Goal: Check status: Check status

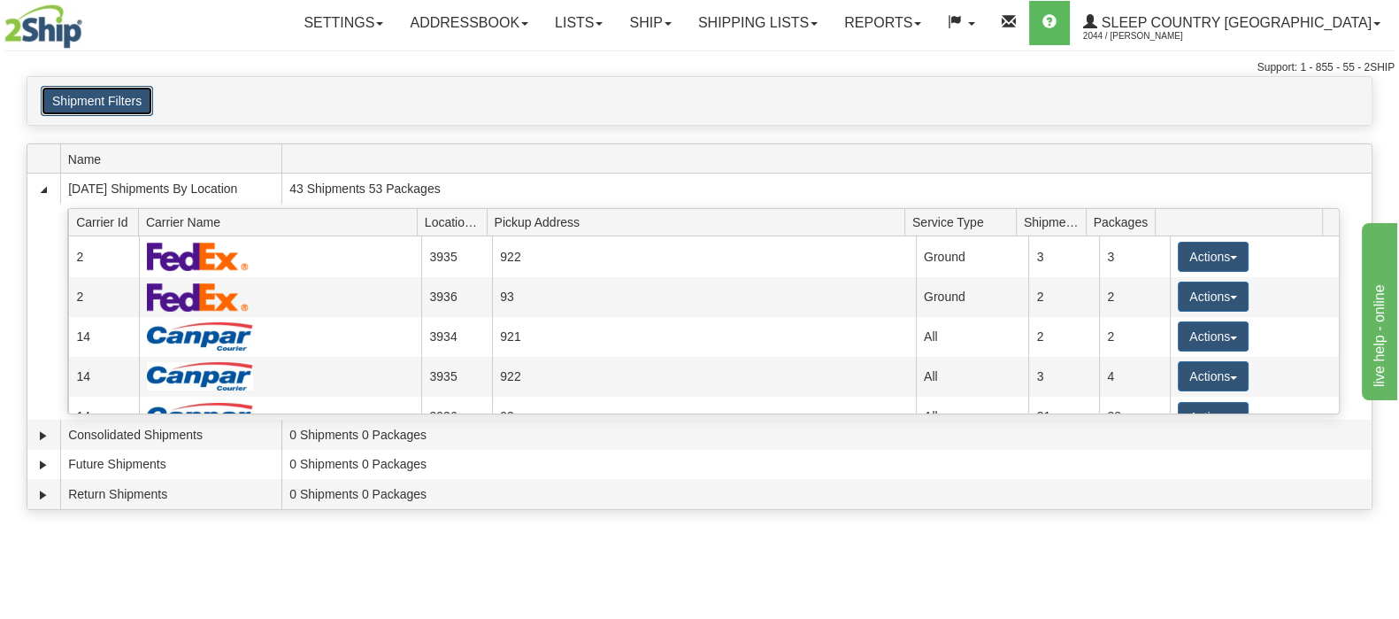
click at [115, 91] on button "Shipment Filters" at bounding box center [97, 101] width 112 height 30
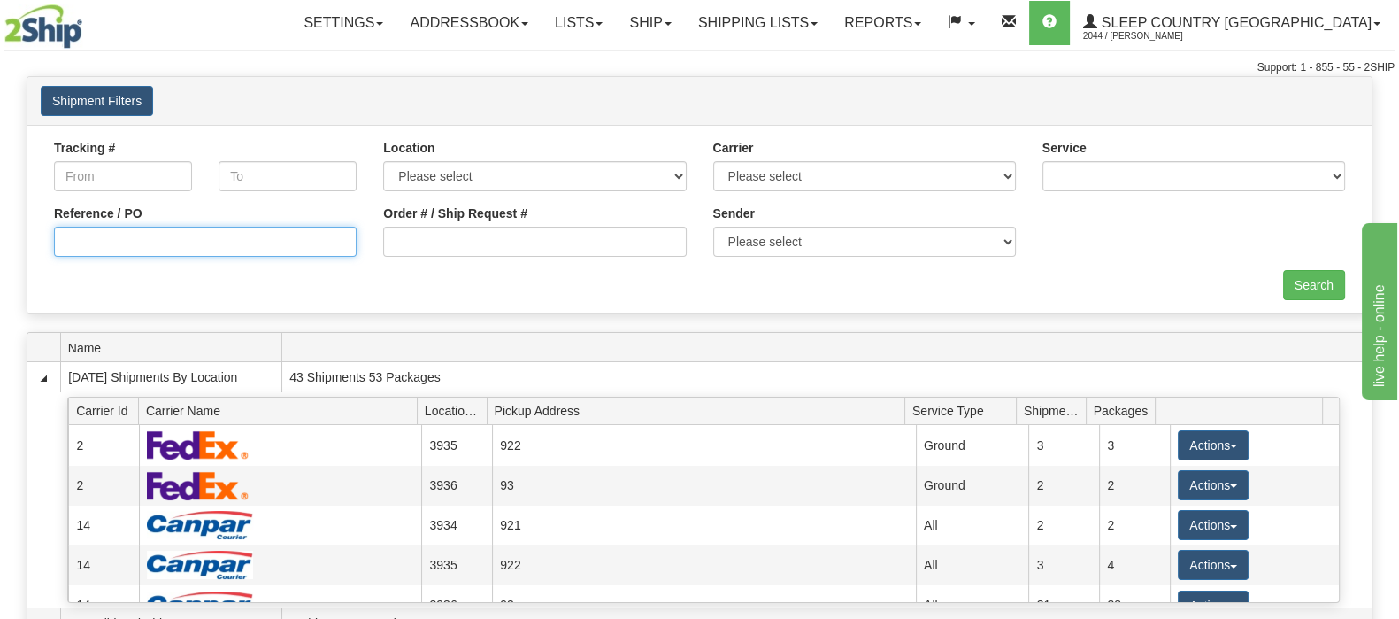
click at [244, 243] on input "Reference / PO" at bounding box center [205, 242] width 303 height 30
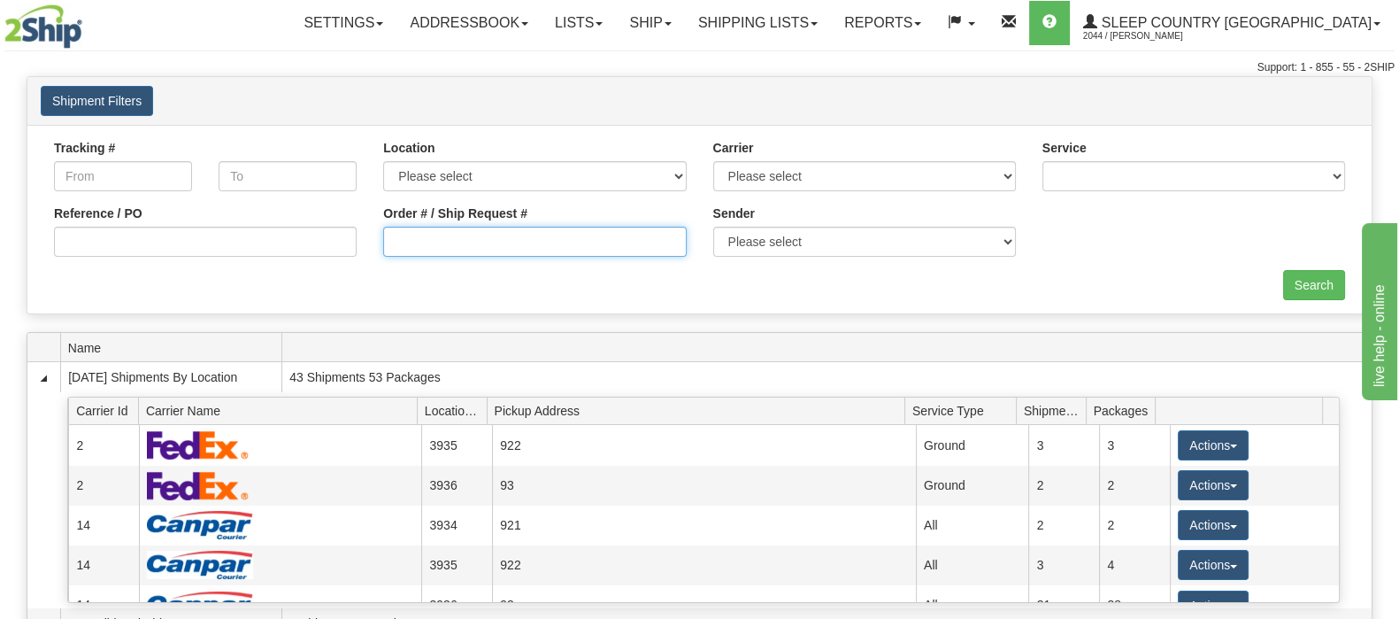
click at [489, 243] on input "Order # / Ship Request #" at bounding box center [534, 242] width 303 height 30
paste input "9000I122417"
type input "9000I122417"
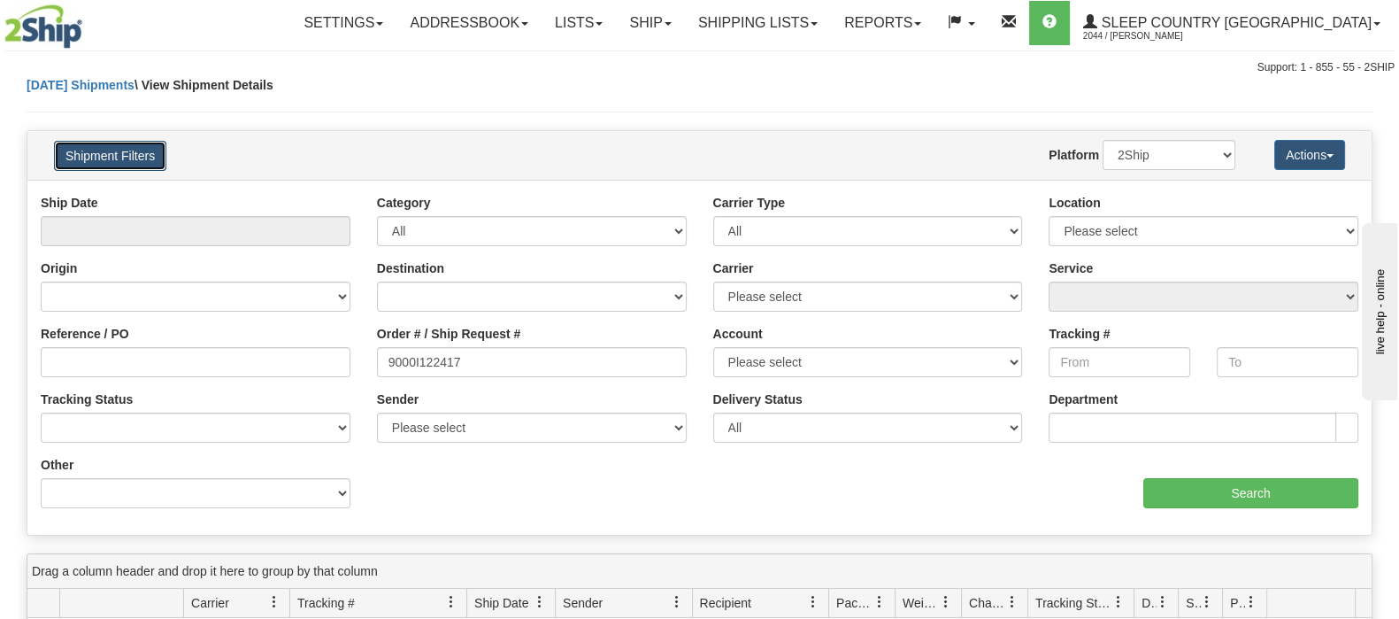
click at [120, 153] on button "Shipment Filters" at bounding box center [110, 156] width 112 height 30
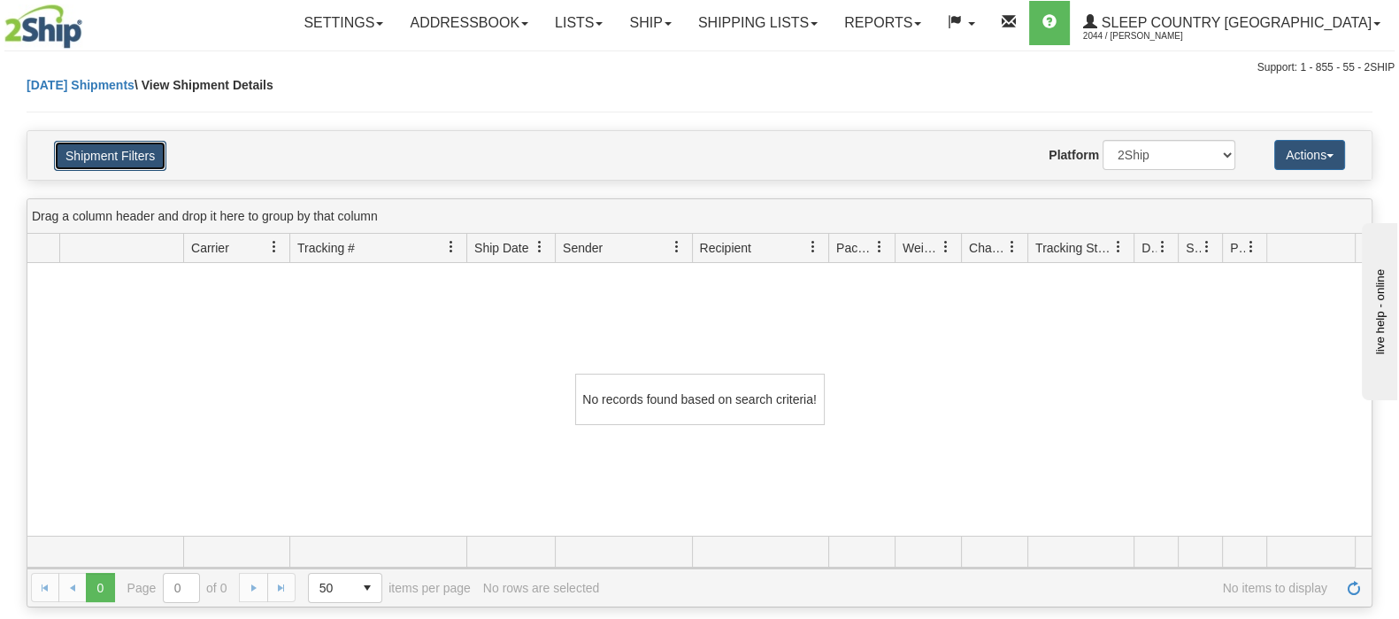
click at [98, 143] on button "Shipment Filters" at bounding box center [110, 156] width 112 height 30
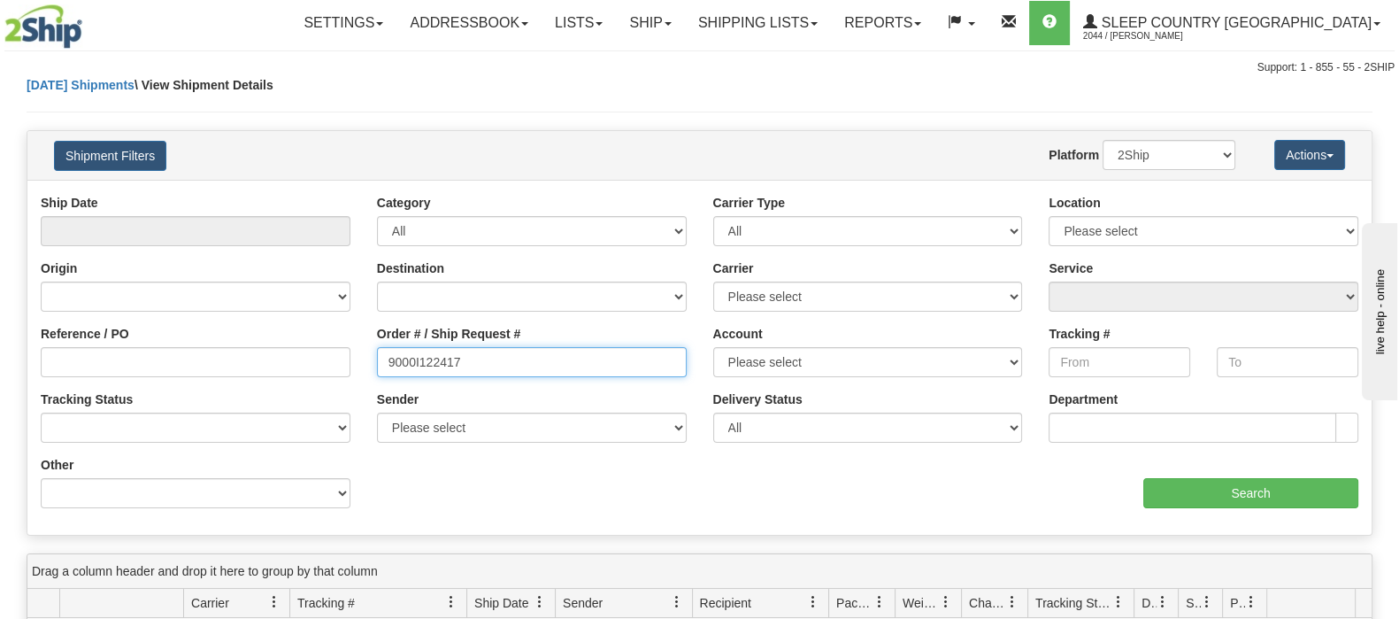
drag, startPoint x: 477, startPoint y: 361, endPoint x: 358, endPoint y: 337, distance: 121.9
click at [359, 194] on div "Reference / PO Order # / Ship Request # 9000I122417 Account Please select Canad…" at bounding box center [699, 194] width 1344 height 0
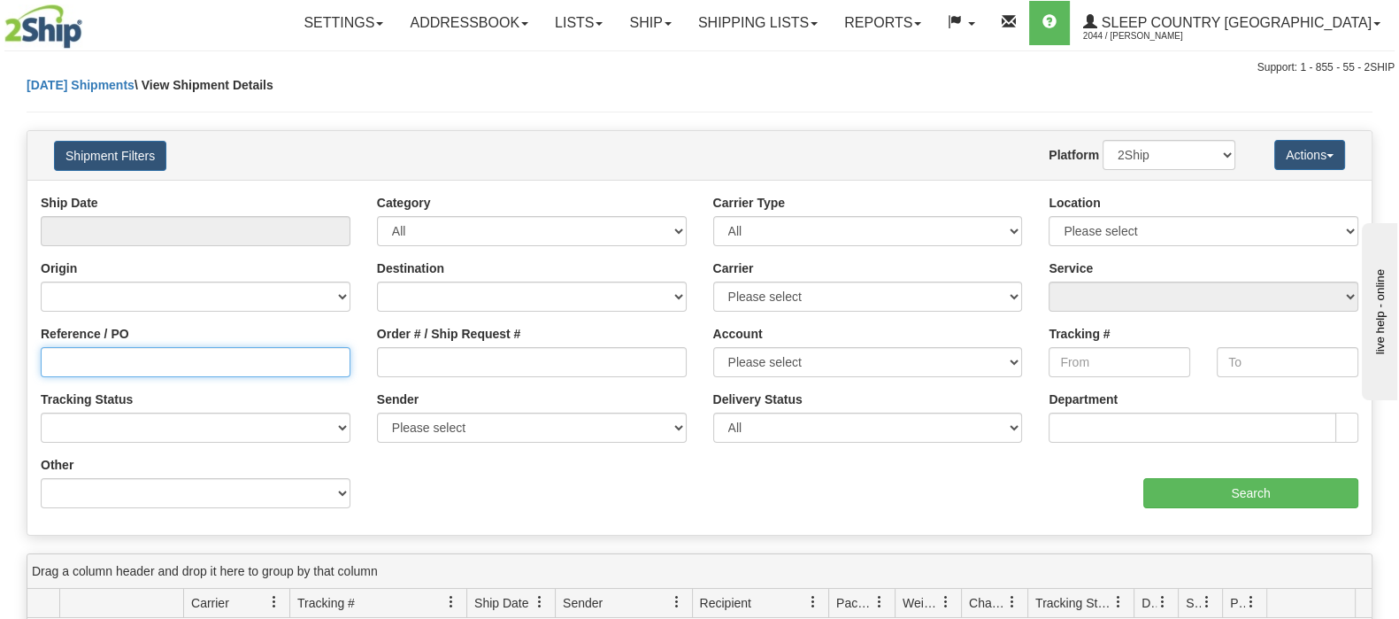
drag, startPoint x: 292, startPoint y: 368, endPoint x: 292, endPoint y: 358, distance: 10.6
click at [292, 367] on input "Reference / PO" at bounding box center [196, 362] width 310 height 30
paste input "9000I122417"
type input "9000I122417"
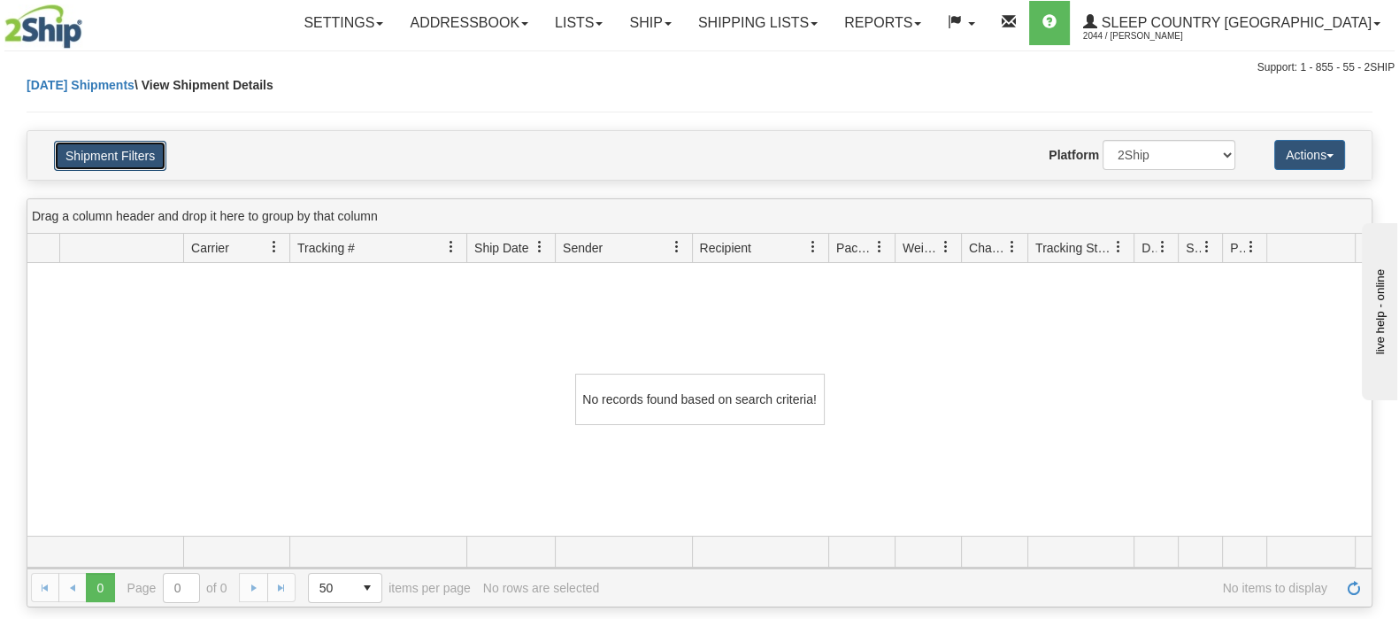
click at [138, 145] on button "Shipment Filters" at bounding box center [110, 156] width 112 height 30
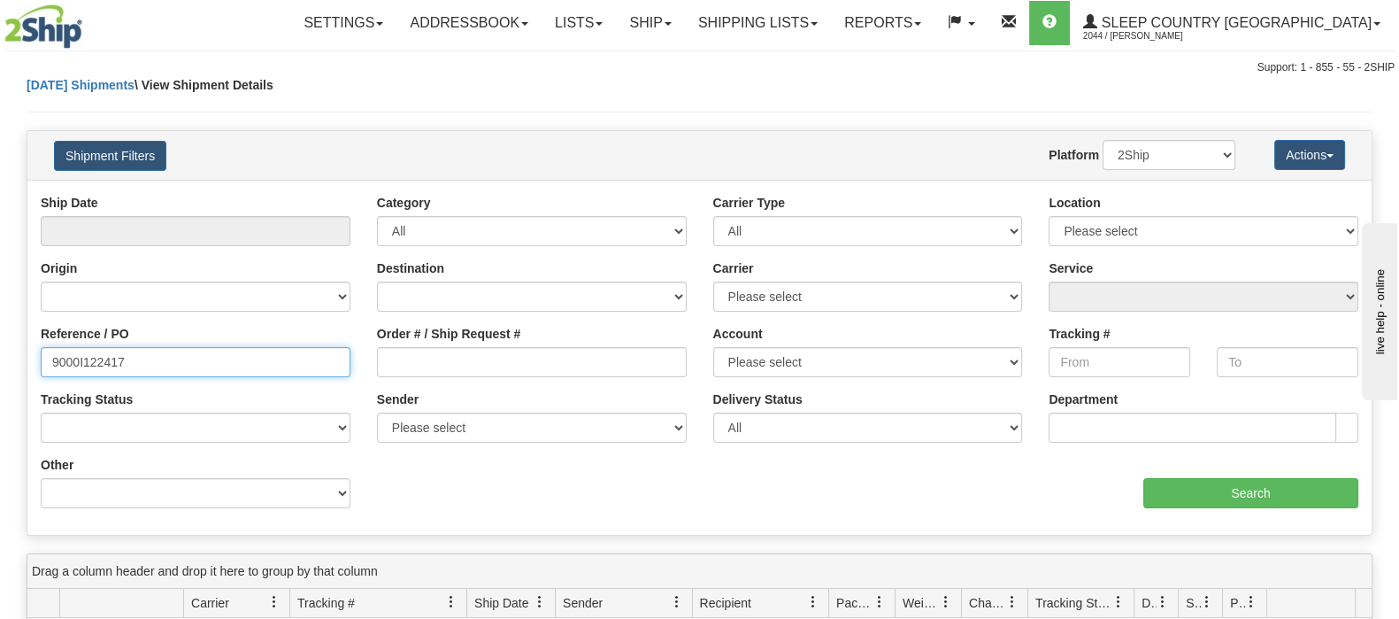
drag, startPoint x: 81, startPoint y: 358, endPoint x: -58, endPoint y: 347, distance: 139.4
click at [0, 347] on html "Upgrade Account Cancel Toggle navigation Settings New Senders" at bounding box center [699, 309] width 1399 height 619
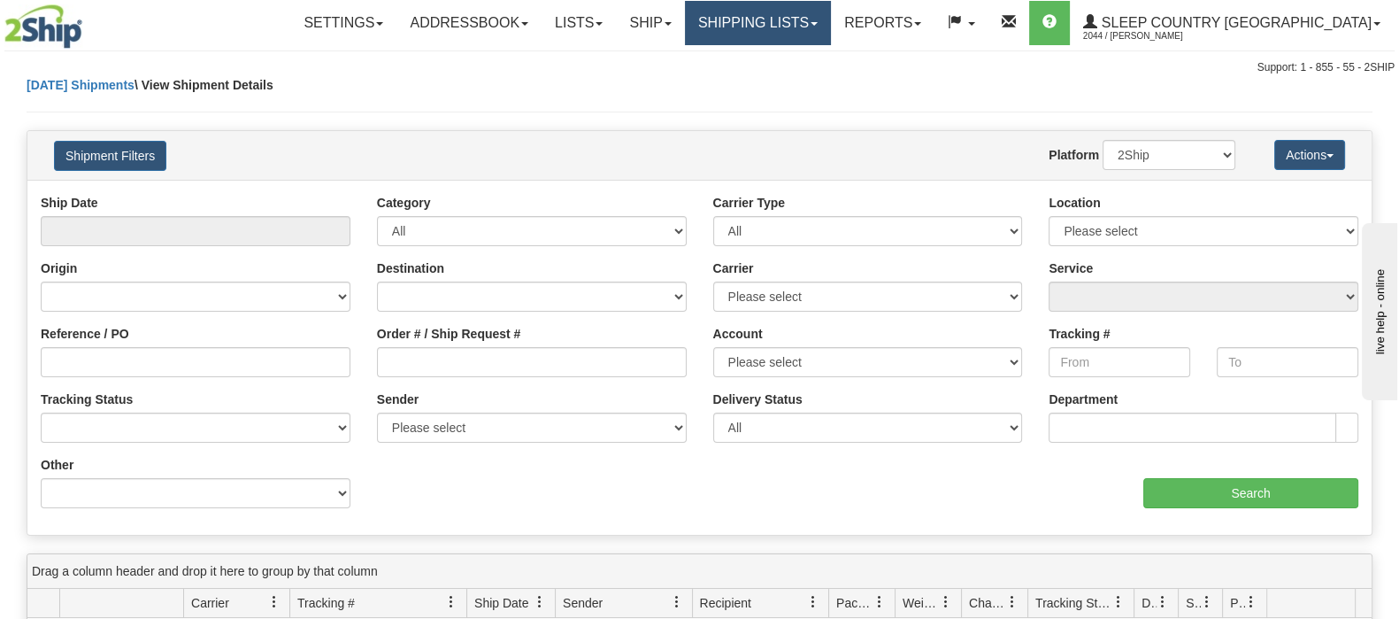
click at [831, 35] on link "Shipping lists" at bounding box center [758, 23] width 146 height 44
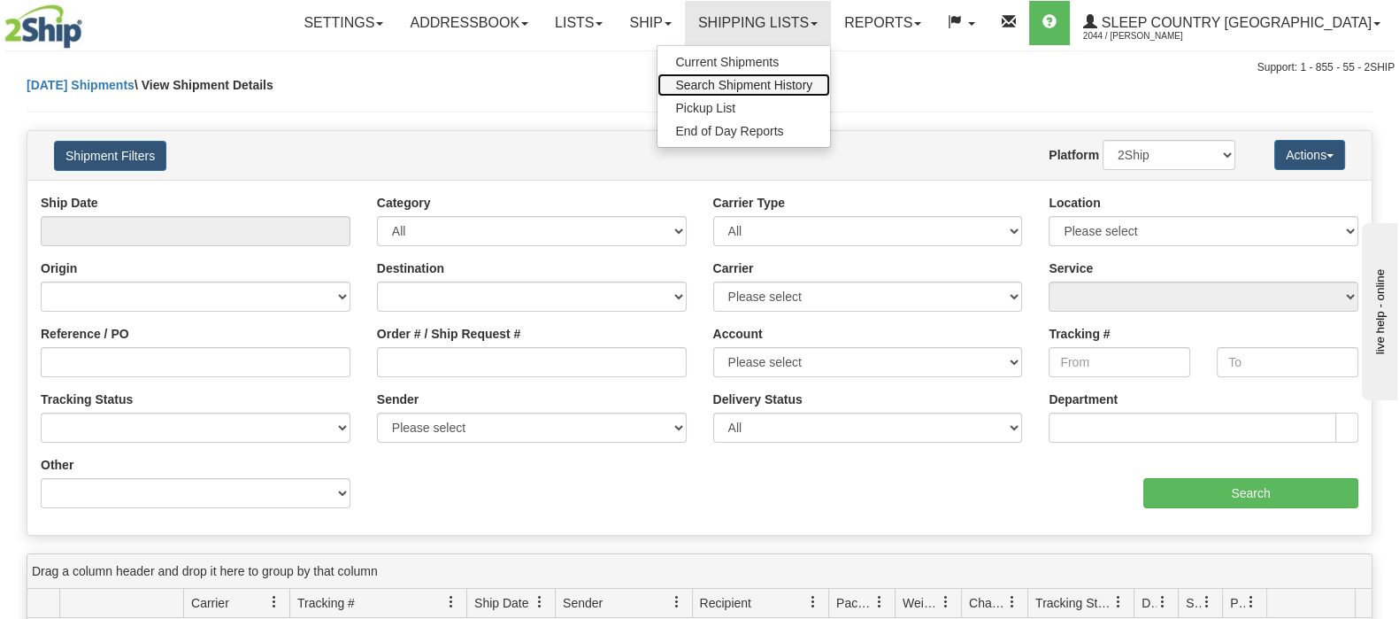
click at [830, 91] on link "Search Shipment History" at bounding box center [744, 84] width 173 height 23
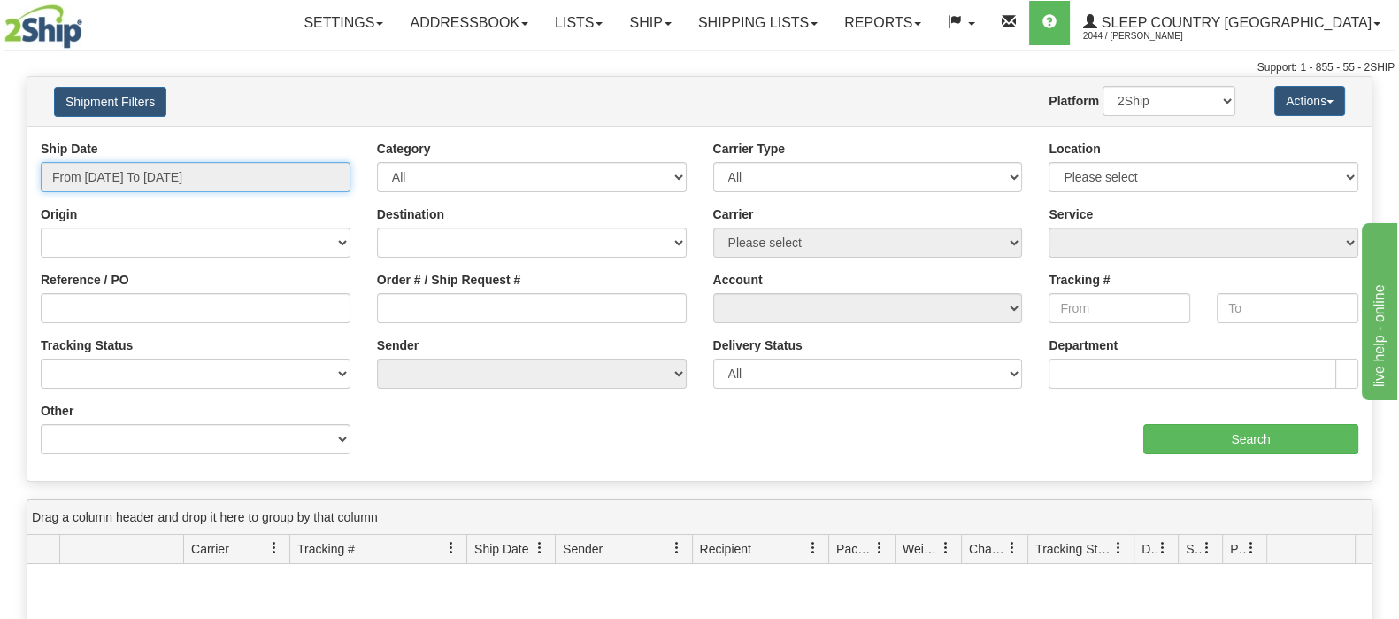
click at [174, 171] on input "From 09/29/2025 To 09/30/2025" at bounding box center [196, 177] width 310 height 30
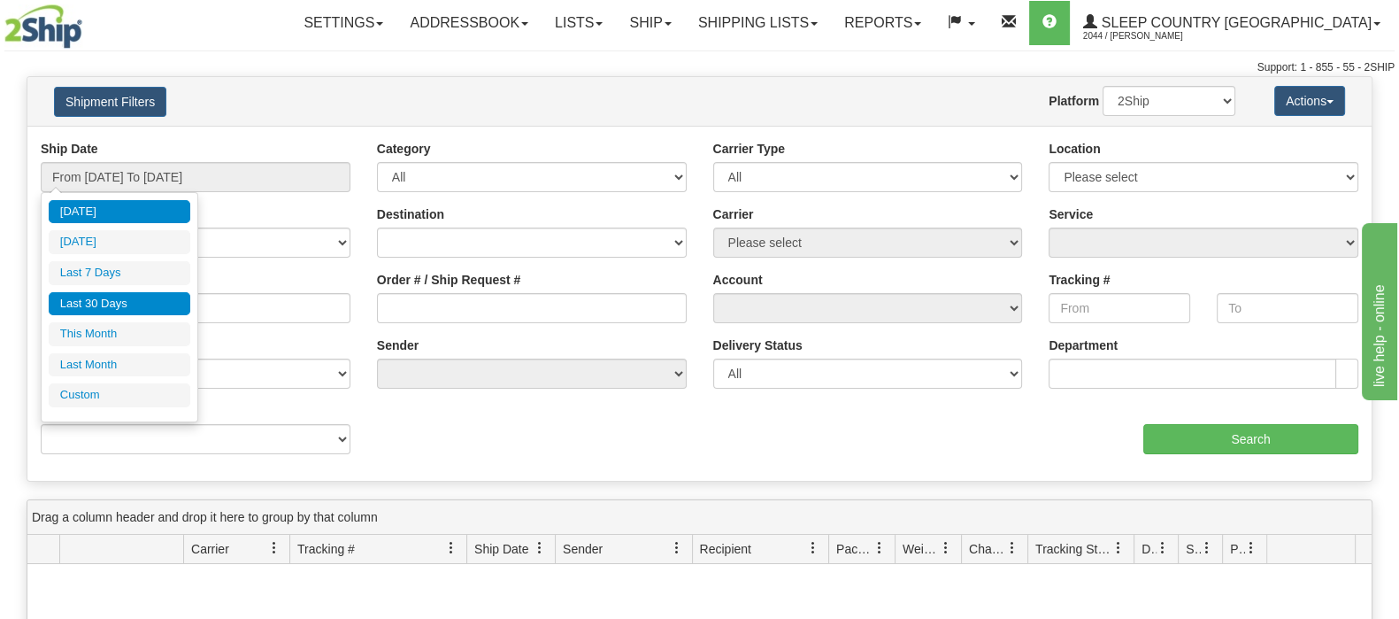
click at [142, 296] on li "Last 30 Days" at bounding box center [120, 304] width 142 height 24
type input "From 09/01/2025 To 09/30/2025"
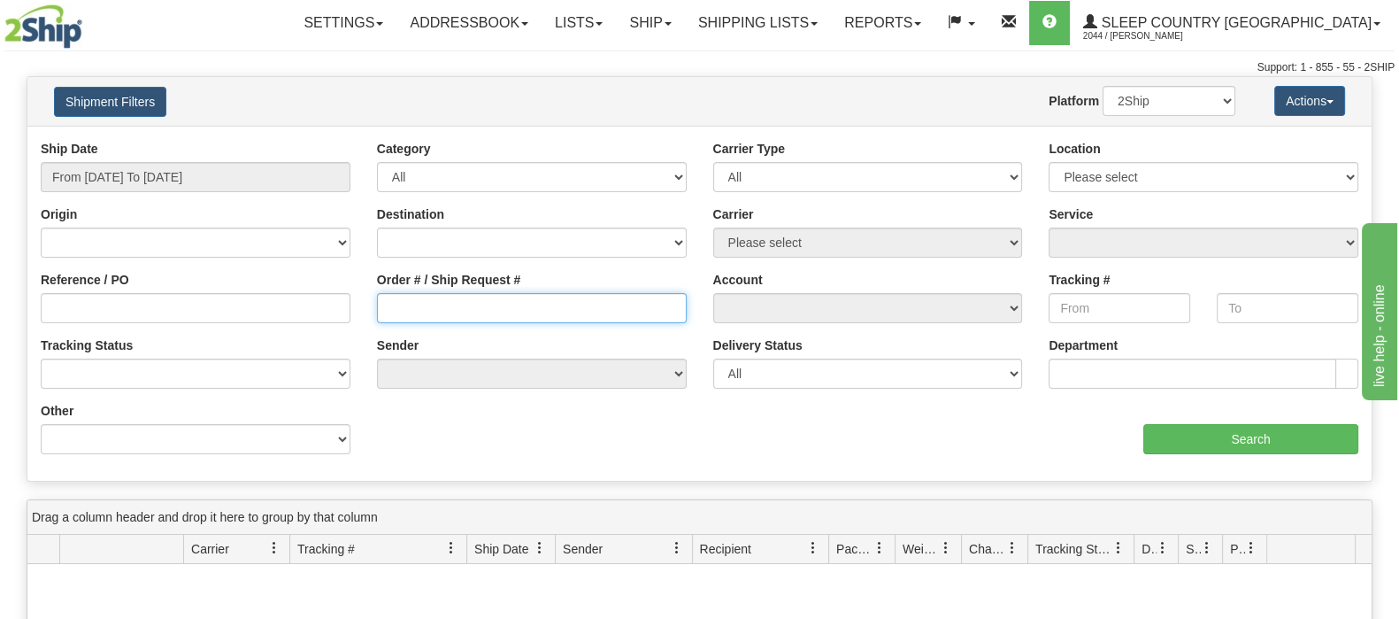
click at [454, 294] on input "Order # / Ship Request #" at bounding box center [532, 308] width 310 height 30
paste input "9000I122417"
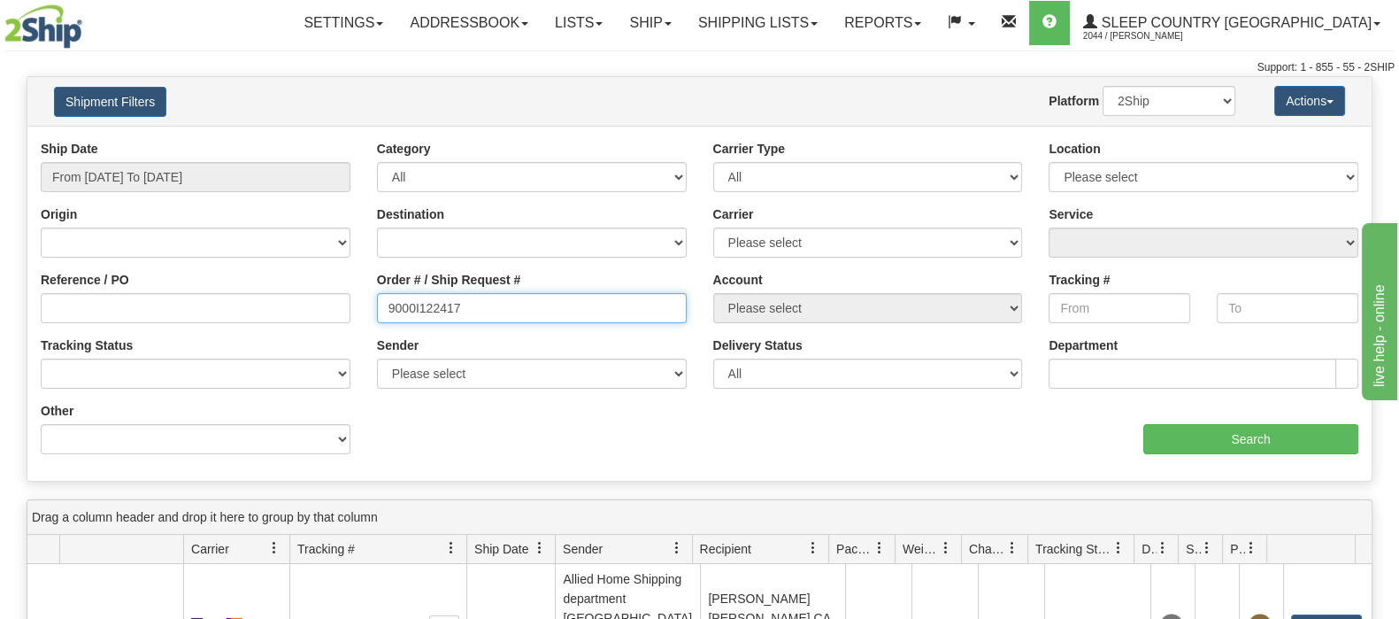
type input "9000I122417"
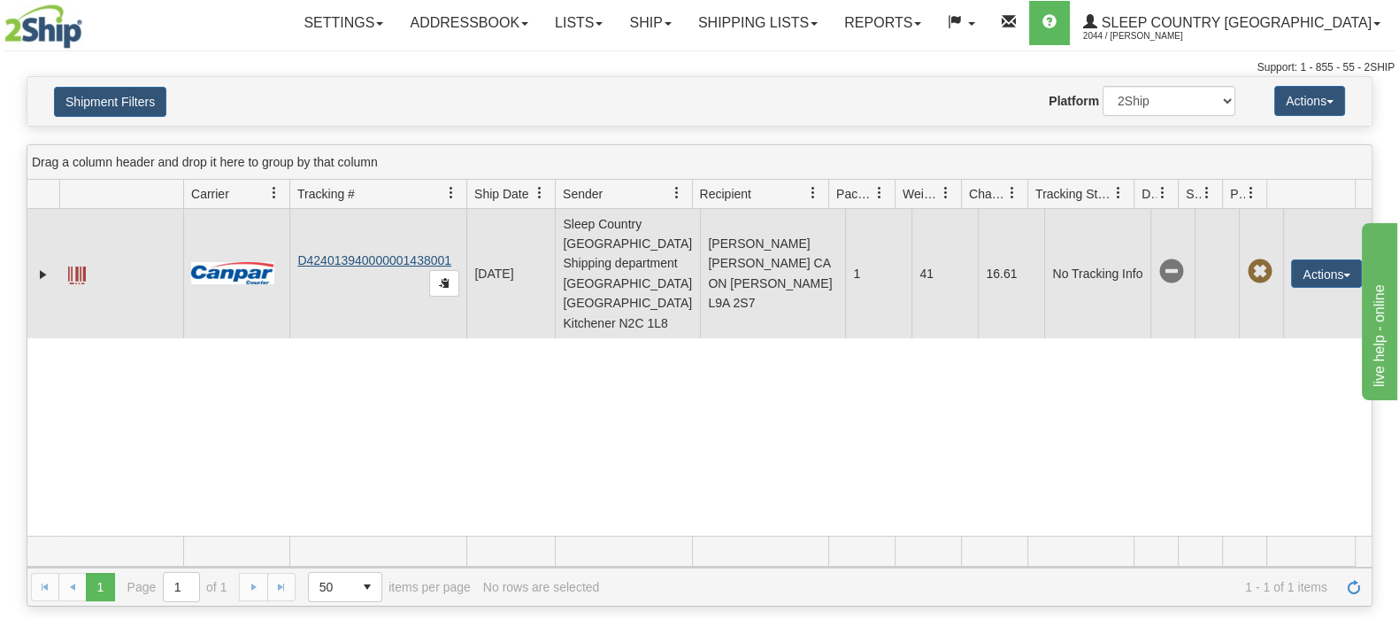
click at [366, 253] on link "D424013940000001438001" at bounding box center [374, 260] width 154 height 14
